Goal: Check status: Check status

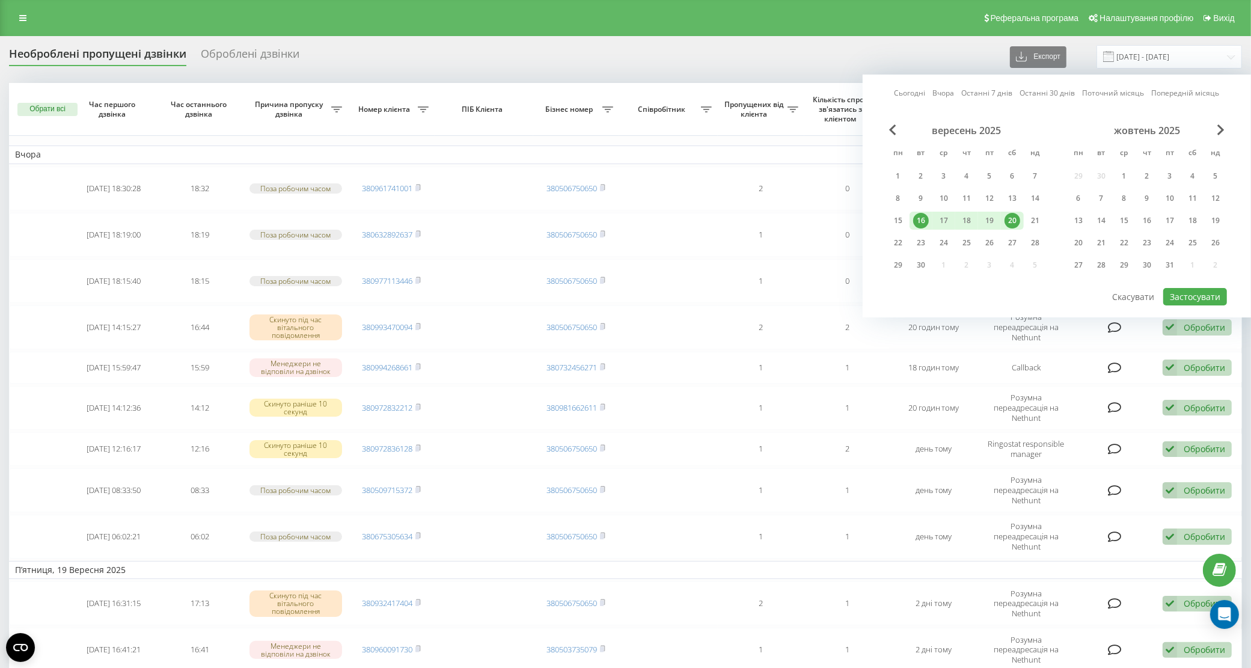
click at [1014, 218] on div "20" at bounding box center [1012, 221] width 16 height 16
click at [1031, 219] on div "21" at bounding box center [1035, 221] width 16 height 16
click at [1183, 293] on button "Застосувати" at bounding box center [1195, 296] width 64 height 17
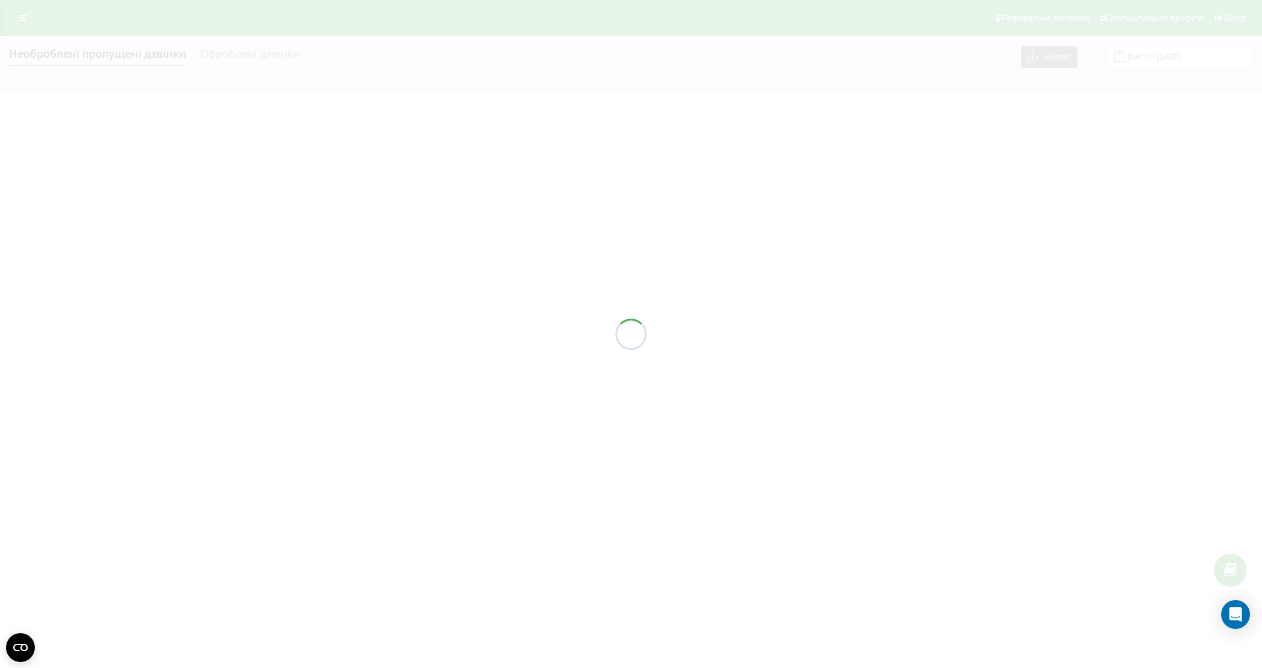
type input "[DATE] - [DATE]"
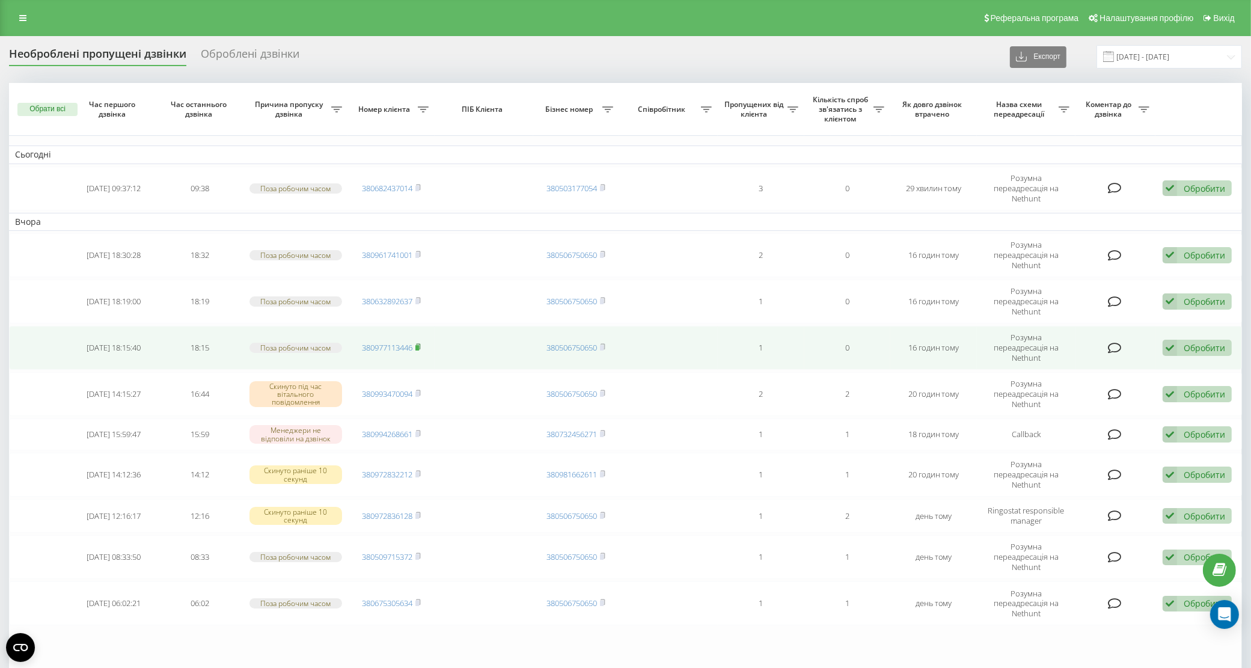
click at [419, 345] on rect at bounding box center [417, 347] width 4 height 5
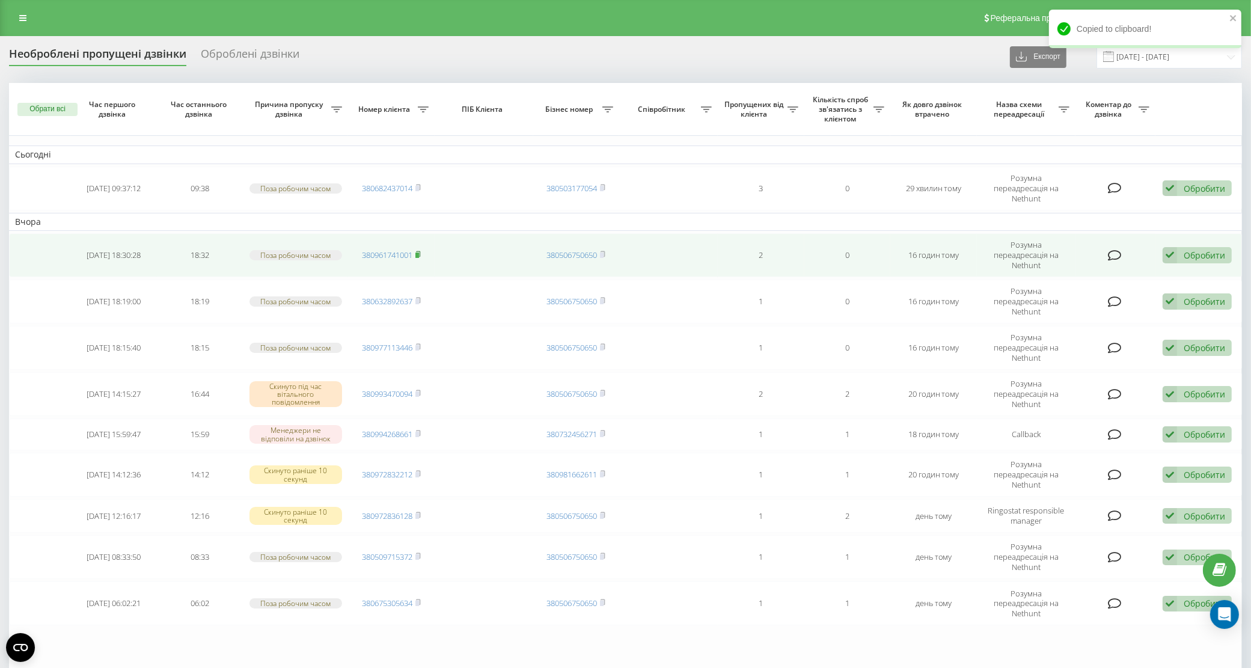
click at [417, 252] on rect at bounding box center [417, 254] width 4 height 5
